Goal: Task Accomplishment & Management: Complete application form

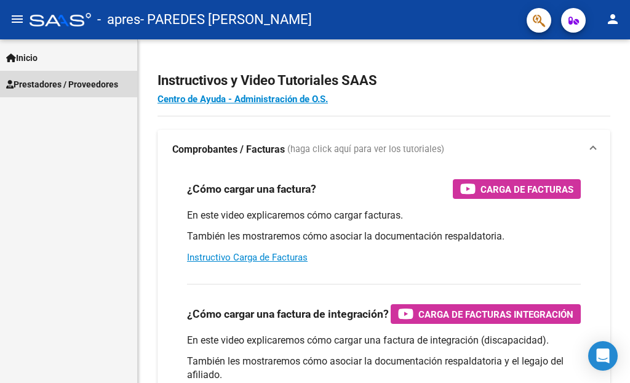
click at [65, 79] on span "Prestadores / Proveedores" at bounding box center [62, 85] width 112 height 14
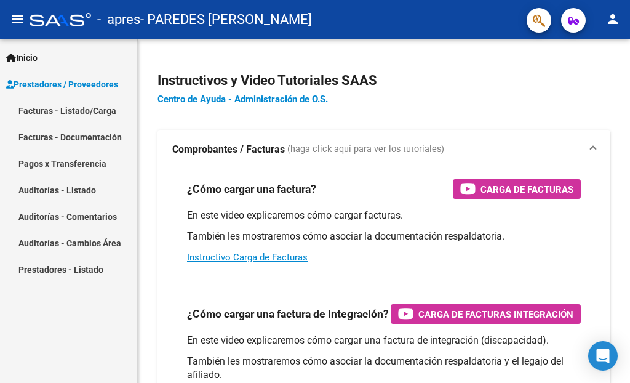
click at [63, 102] on link "Facturas - Listado/Carga" at bounding box center [68, 110] width 137 height 26
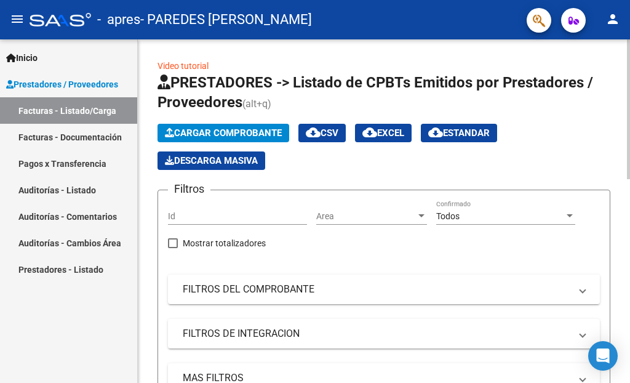
click at [244, 129] on span "Cargar Comprobante" at bounding box center [223, 132] width 117 height 11
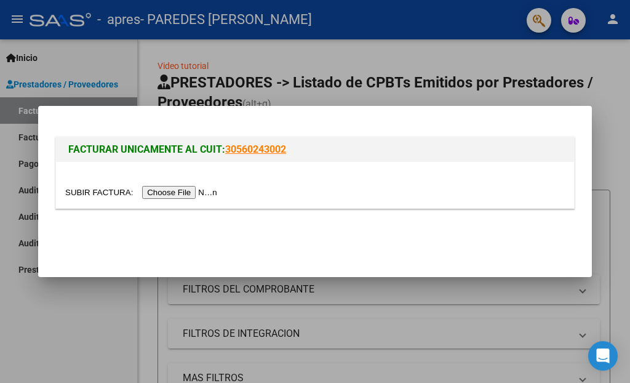
click at [202, 192] on input "file" at bounding box center [143, 192] width 156 height 13
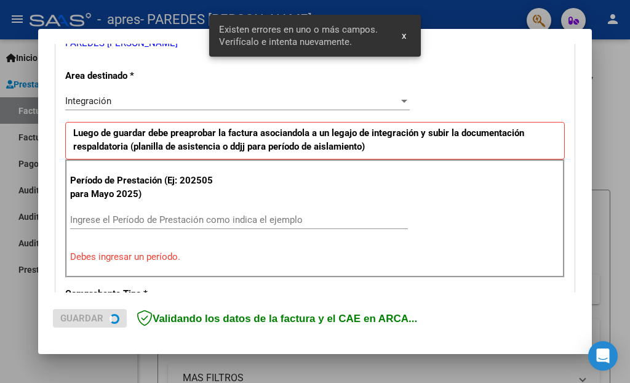
scroll to position [280, 0]
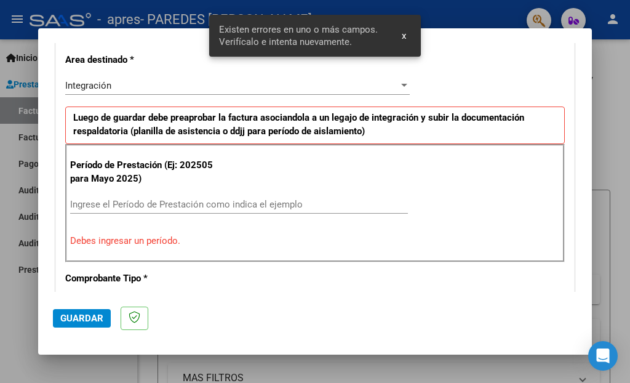
click at [159, 205] on input "Ingrese el Período de Prestación como indica el ejemplo" at bounding box center [239, 204] width 338 height 11
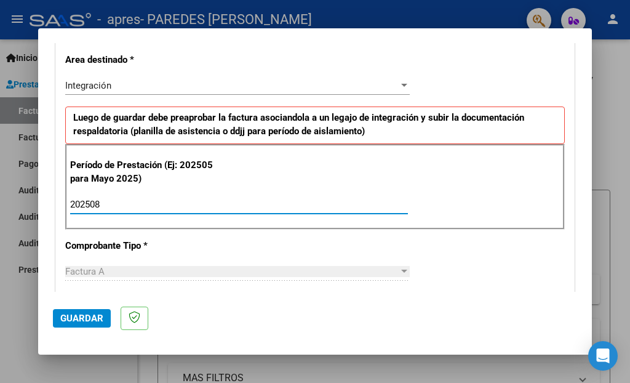
type input "202508"
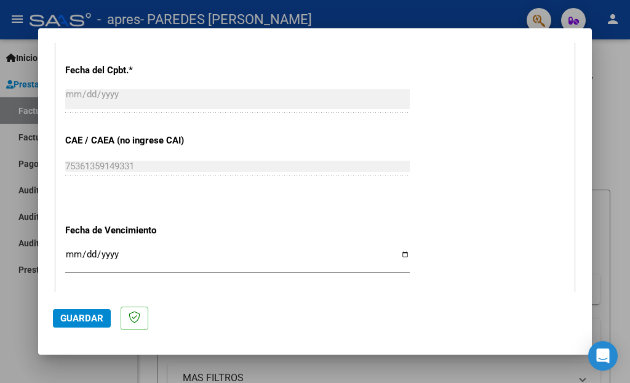
scroll to position [711, 0]
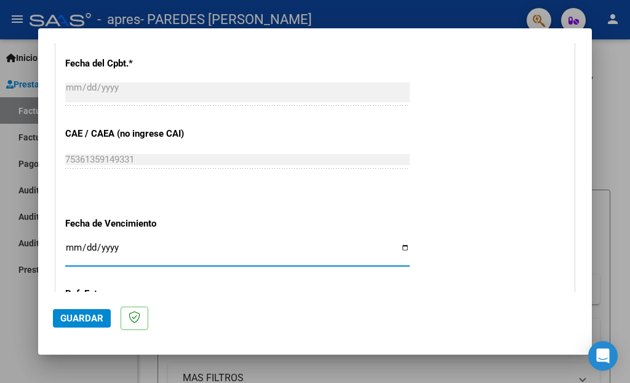
click at [396, 242] on input "Ingresar la fecha" at bounding box center [237, 252] width 345 height 20
click at [398, 244] on input "[DATE]" at bounding box center [237, 252] width 345 height 20
type input "[DATE]"
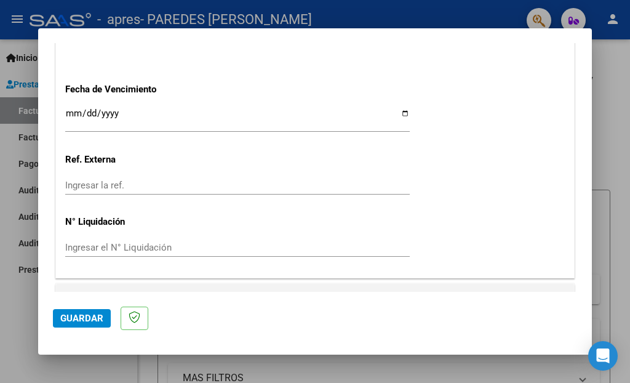
scroll to position [855, 0]
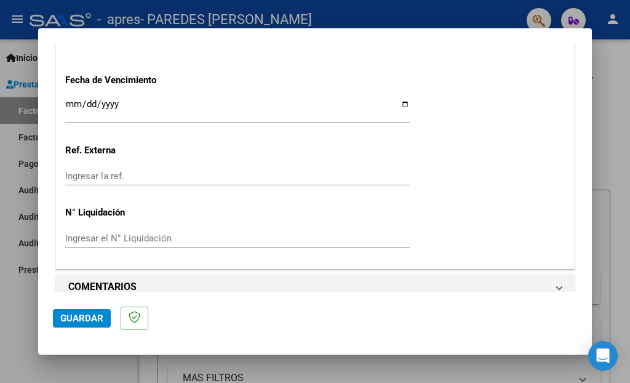
click at [77, 321] on span "Guardar" at bounding box center [81, 318] width 43 height 11
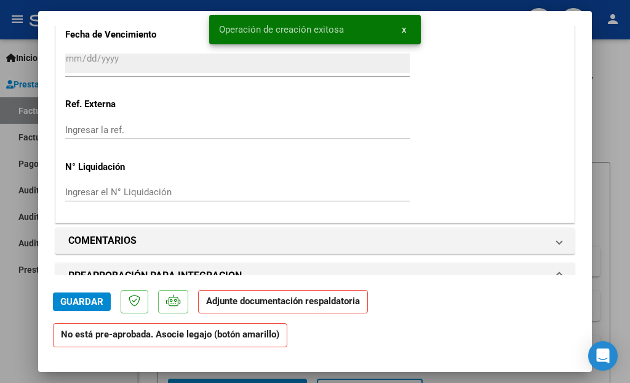
scroll to position [1087, 0]
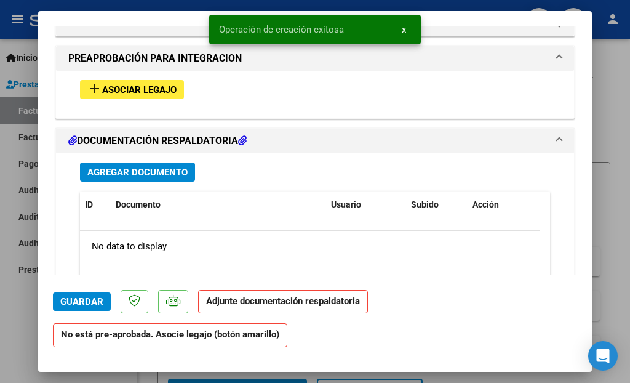
click at [154, 84] on span "Asociar Legajo" at bounding box center [139, 89] width 74 height 11
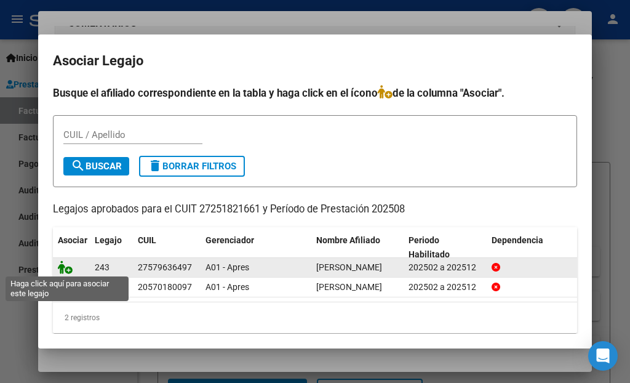
click at [70, 268] on icon at bounding box center [65, 267] width 15 height 14
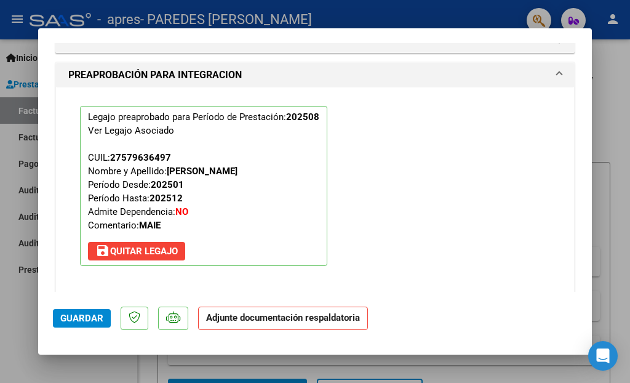
scroll to position [1337, 0]
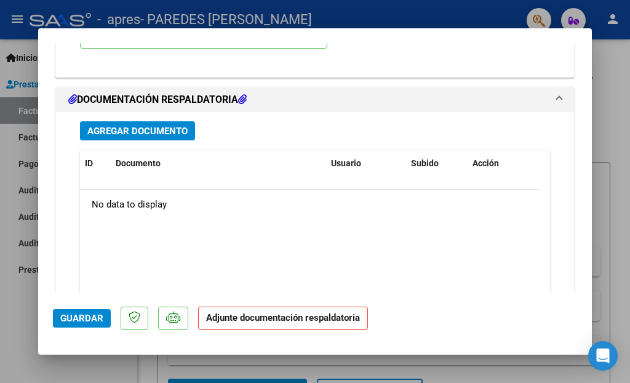
click at [148, 126] on span "Agregar Documento" at bounding box center [137, 131] width 100 height 11
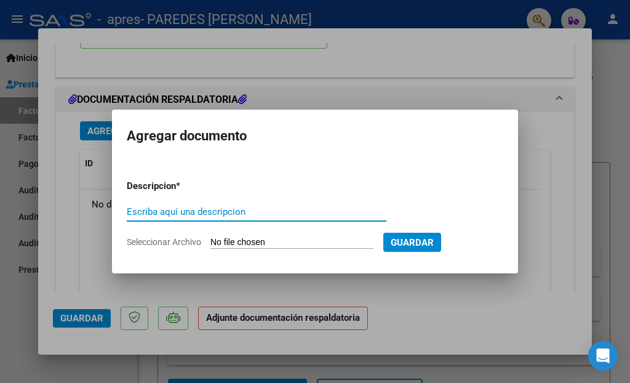
click at [265, 212] on input "Escriba aquí una descripcion" at bounding box center [257, 211] width 260 height 11
type input "ASISTENCIA"
click at [303, 239] on input "Seleccionar Archivo" at bounding box center [291, 243] width 163 height 12
type input "C:\fakepath\Planilla Agosto [PERSON_NAME]..pdf"
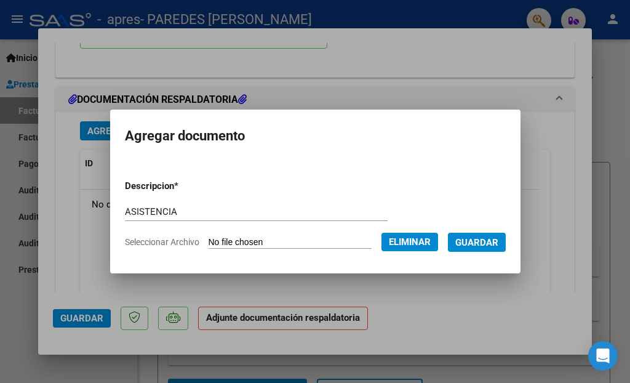
click at [482, 247] on button "Guardar" at bounding box center [477, 242] width 58 height 19
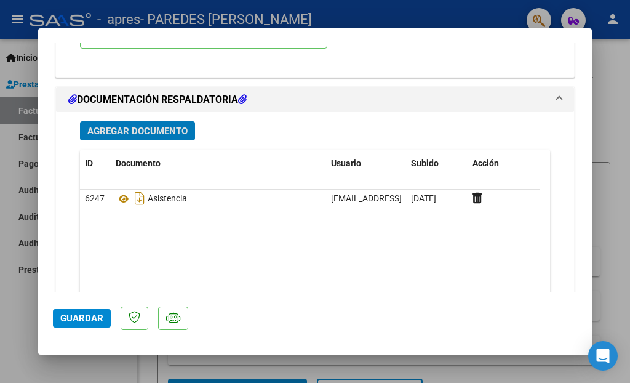
click at [97, 318] on span "Guardar" at bounding box center [81, 318] width 43 height 11
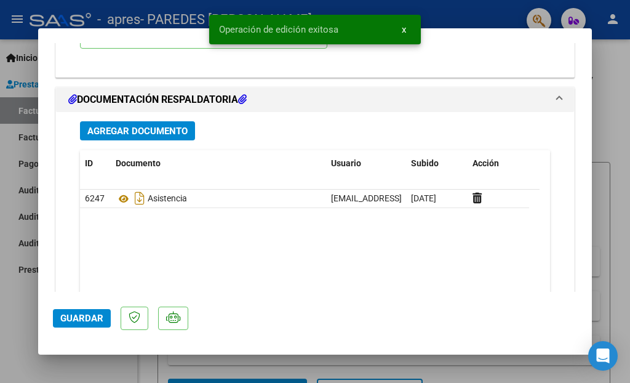
click at [17, 301] on div at bounding box center [315, 191] width 630 height 383
type input "$ 0,00"
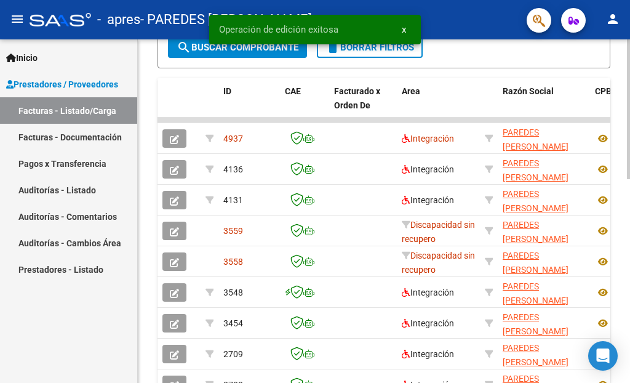
scroll to position [381, 0]
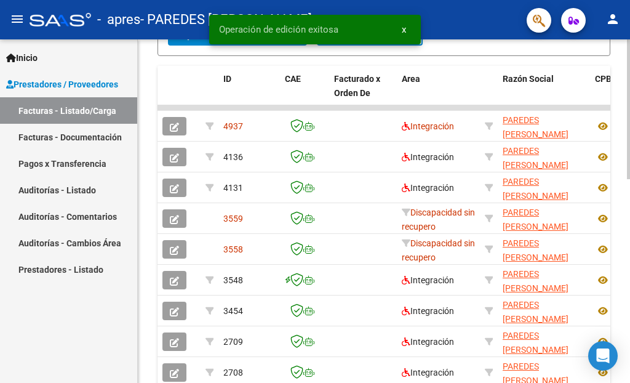
click at [629, 179] on div at bounding box center [628, 109] width 3 height 140
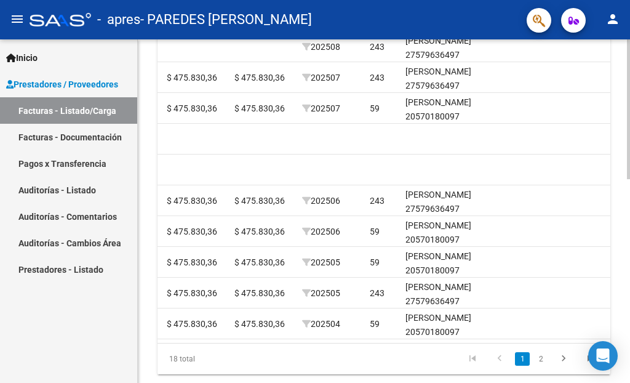
scroll to position [0, 1468]
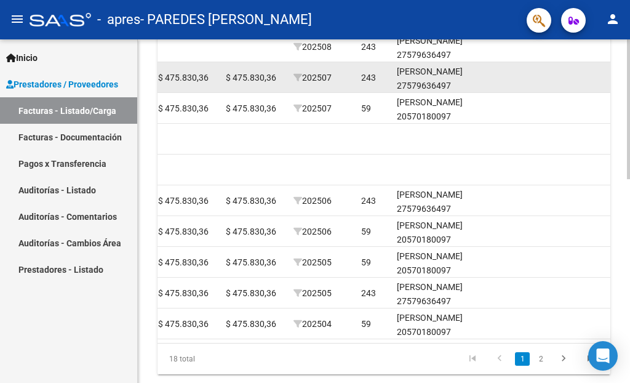
click at [428, 69] on div "[PERSON_NAME] 27579636497" at bounding box center [441, 79] width 89 height 28
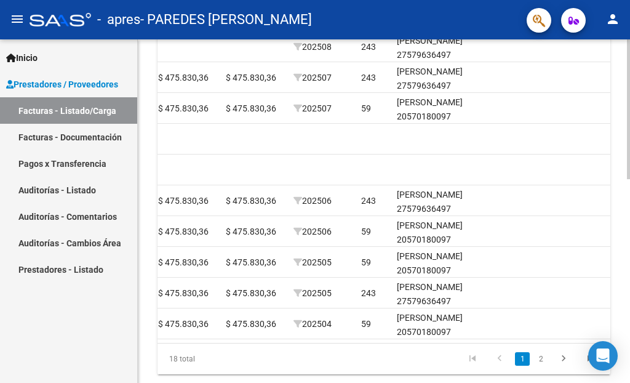
scroll to position [0, 0]
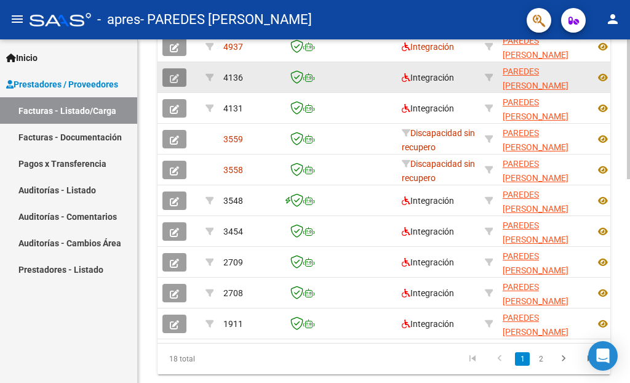
click at [168, 76] on button "button" at bounding box center [174, 77] width 24 height 18
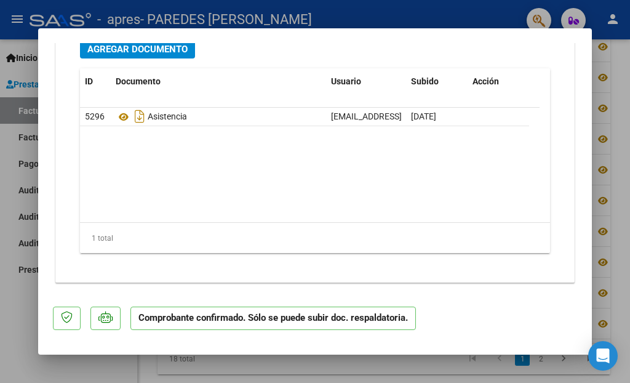
click at [23, 285] on div at bounding box center [315, 191] width 630 height 383
type input "$ 0,00"
